Goal: Navigation & Orientation: Find specific page/section

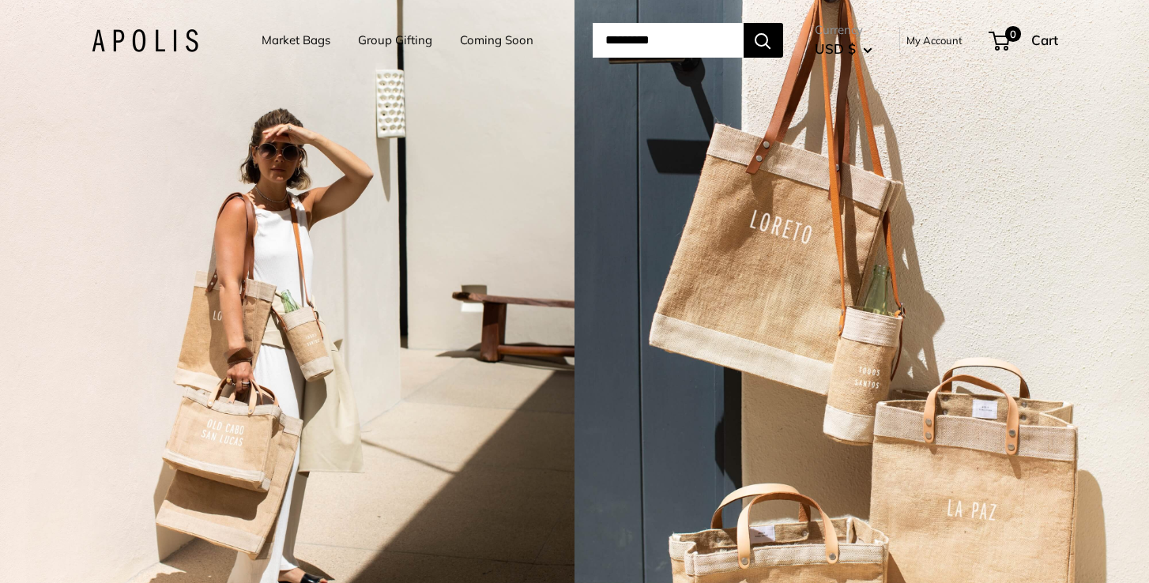
click at [963, 37] on link "My Account" at bounding box center [935, 40] width 56 height 19
click at [1008, 206] on div "2 / 3" at bounding box center [862, 291] width 575 height 583
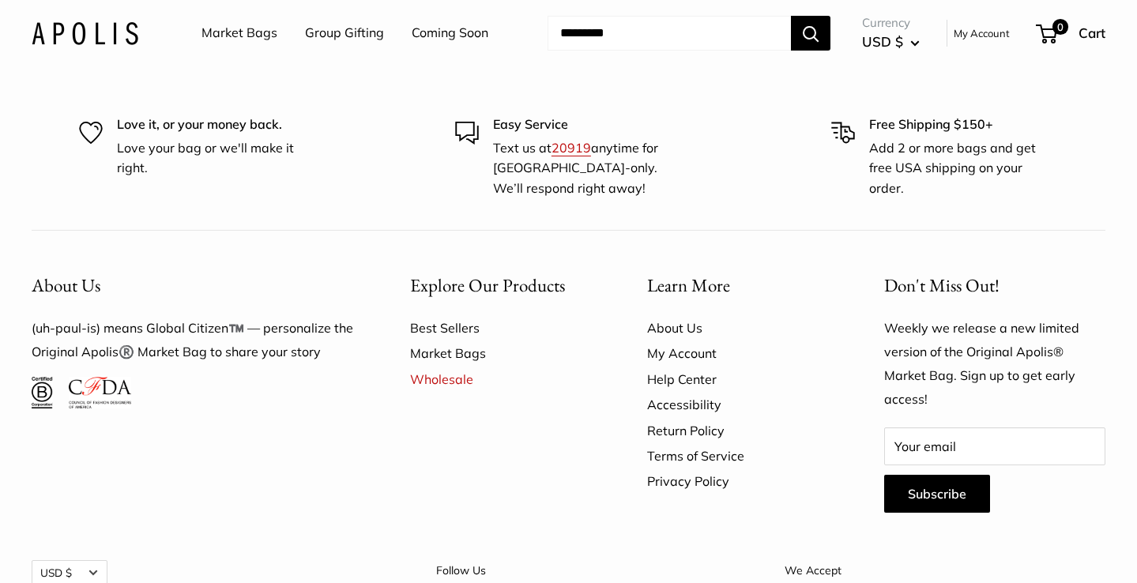
scroll to position [9175, 0]
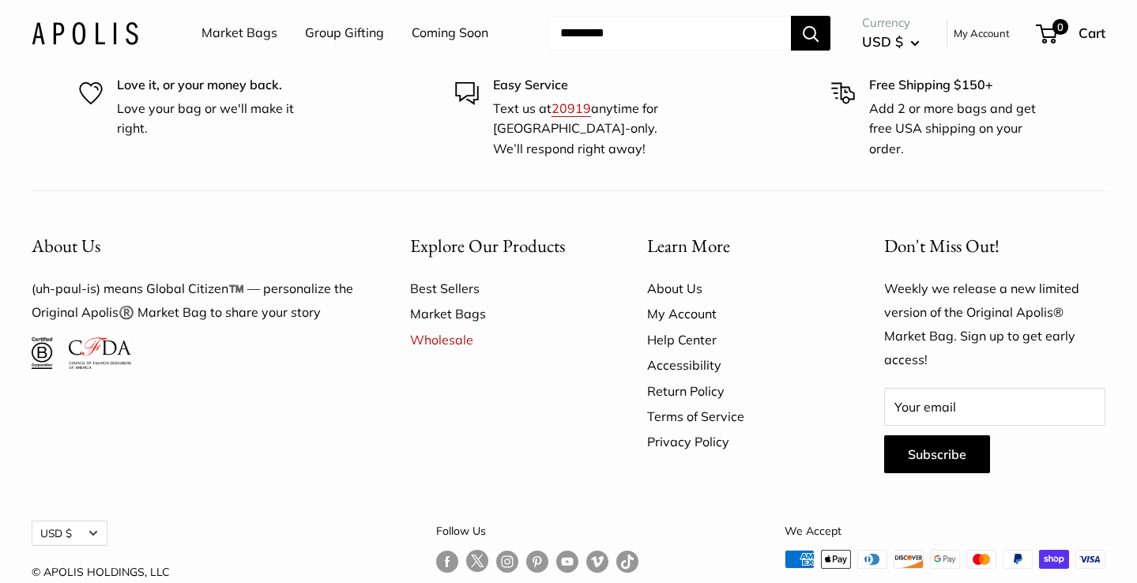
click at [515, 345] on div "Explore Our Products Best Sellers Market Bags Wholesale" at bounding box center [501, 351] width 237 height 273
click at [348, 432] on div "About Us (uh-paul-is) means Global Citizen™️ — personalize the Original Apolis®…" at bounding box center [569, 416] width 1074 height 452
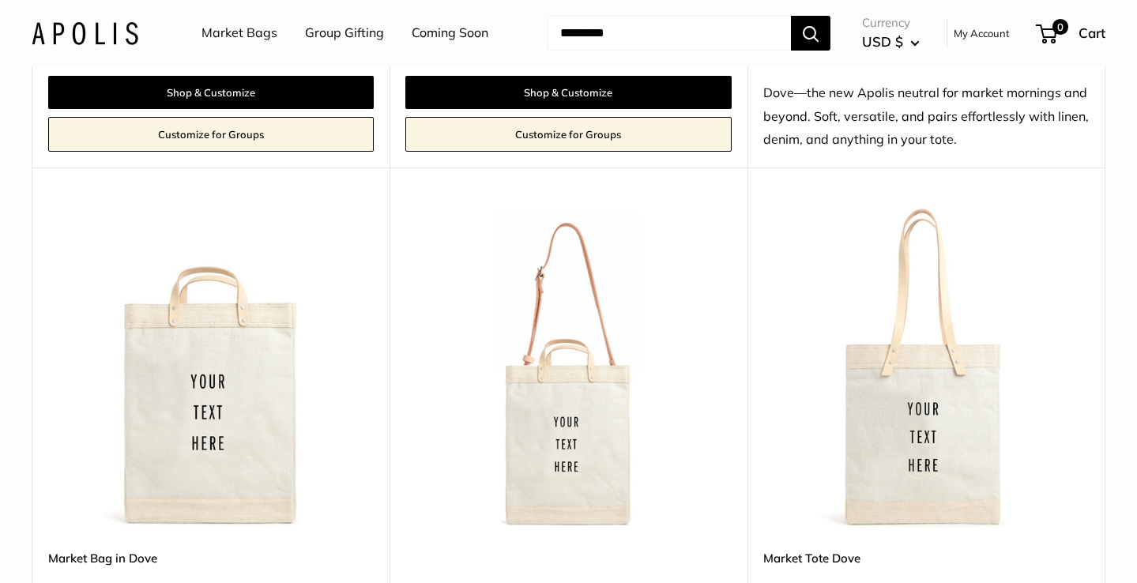
scroll to position [7776, 0]
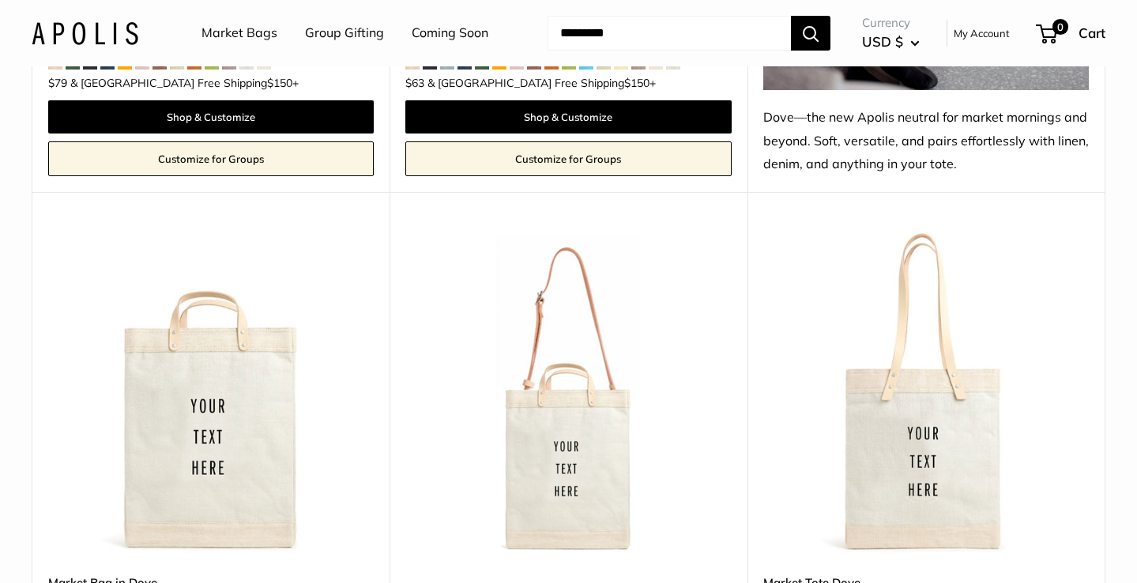
click at [62, 25] on img at bounding box center [85, 32] width 107 height 23
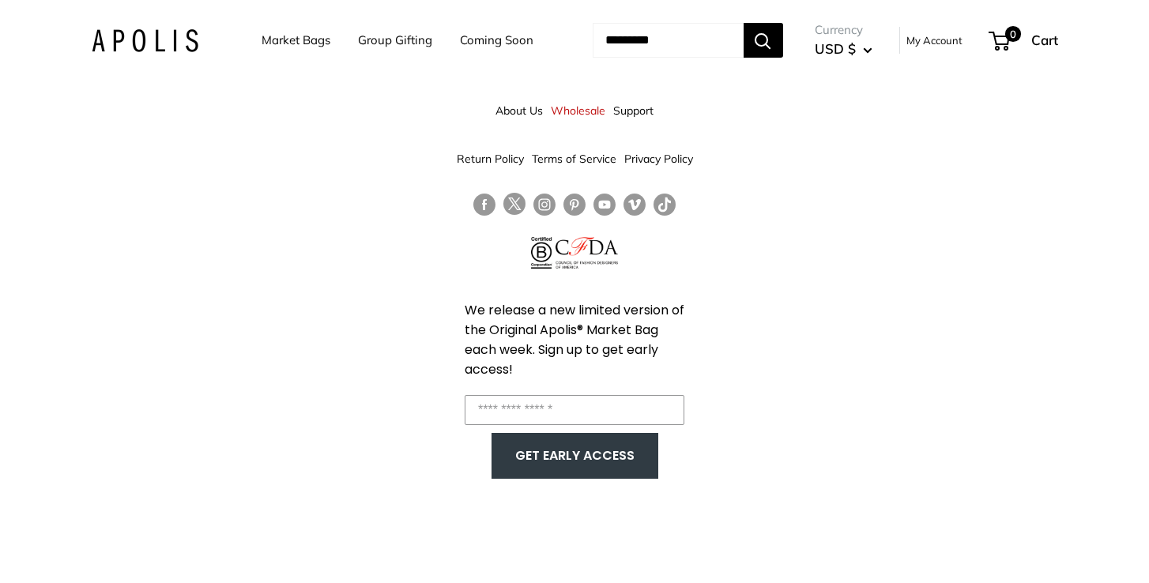
click at [263, 43] on link "Market Bags" at bounding box center [296, 40] width 69 height 22
